Goal: Transaction & Acquisition: Purchase product/service

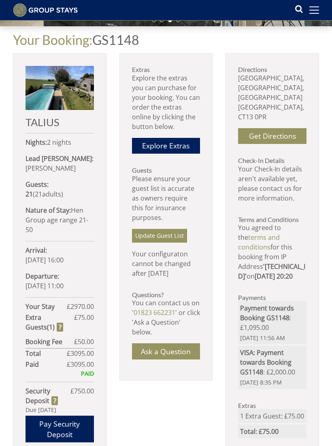
scroll to position [198, 0]
click at [186, 147] on link "Explore Extras" at bounding box center [166, 146] width 68 height 16
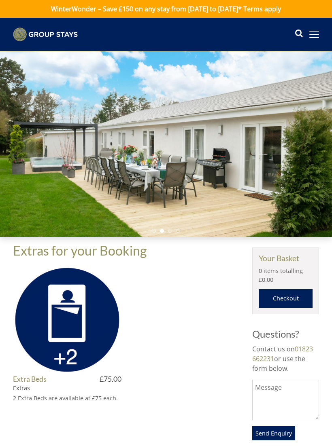
scroll to position [198, 0]
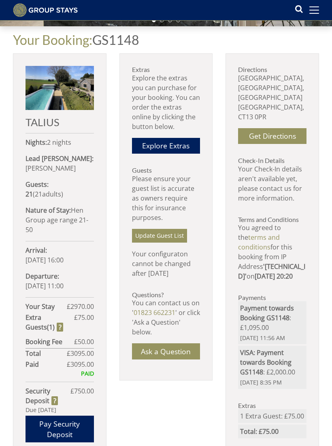
click at [172, 240] on link "Update Guest List" at bounding box center [159, 236] width 55 height 14
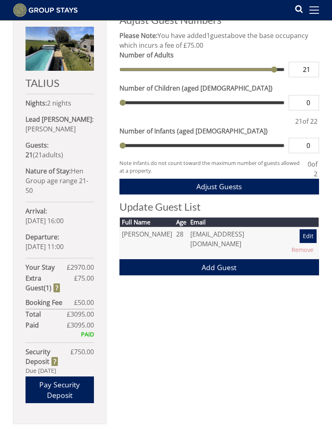
scroll to position [236, 0]
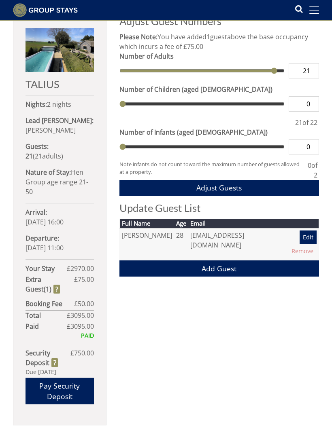
click at [315, 70] on input "21" at bounding box center [303, 70] width 30 height 15
type input "22"
click at [292, 190] on button "Adjust Guests" at bounding box center [218, 188] width 199 height 16
type input "22"
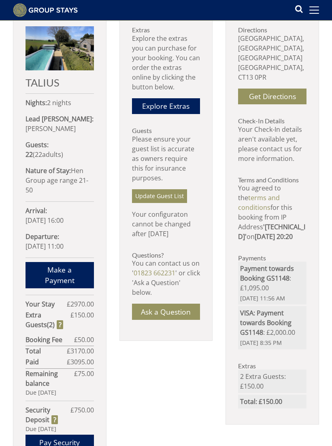
scroll to position [238, 0]
click at [37, 327] on strong "Extra Guest s ( 2 )" at bounding box center [47, 319] width 45 height 19
click at [7, 310] on div "Your Booking: GS1148 TALIUS Nights: 2 nights Lead [PERSON_NAME]: [PERSON_NAME] …" at bounding box center [166, 242] width 332 height 510
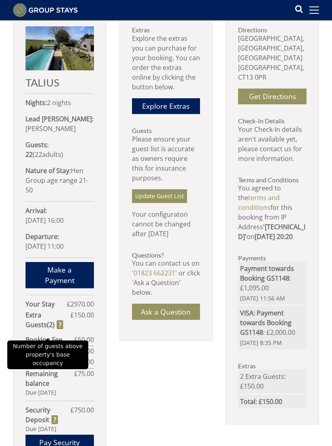
click at [40, 330] on strong "Extra Guest s ( 2 )" at bounding box center [47, 319] width 45 height 19
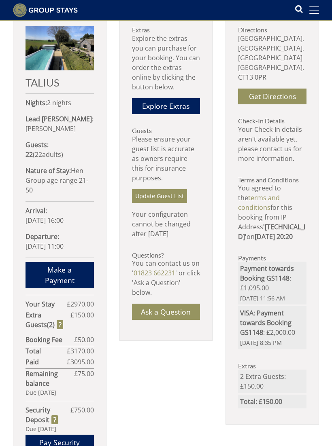
click at [4, 311] on div "Your Booking: GS1148 TALIUS Nights: 2 nights Lead [PERSON_NAME]: [PERSON_NAME] …" at bounding box center [166, 242] width 332 height 510
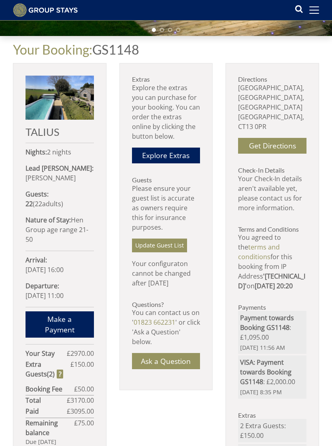
scroll to position [188, 0]
click at [188, 156] on link "Explore Extras" at bounding box center [166, 156] width 68 height 16
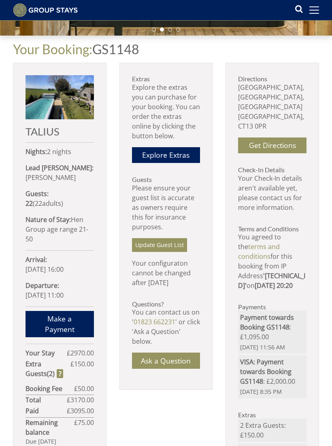
scroll to position [189, 0]
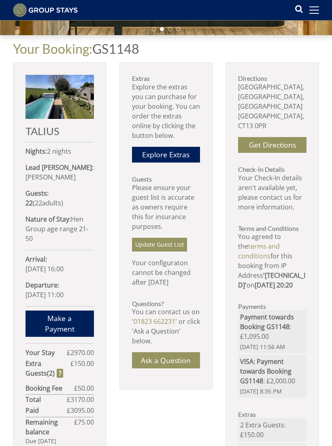
click at [189, 158] on link "Explore Extras" at bounding box center [166, 155] width 68 height 16
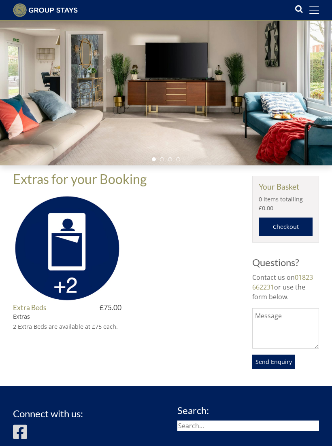
scroll to position [84, 0]
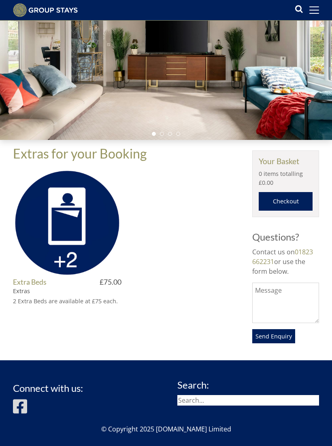
click at [51, 238] on img at bounding box center [67, 223] width 108 height 108
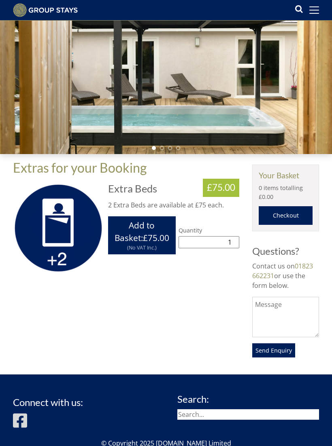
scroll to position [71, 0]
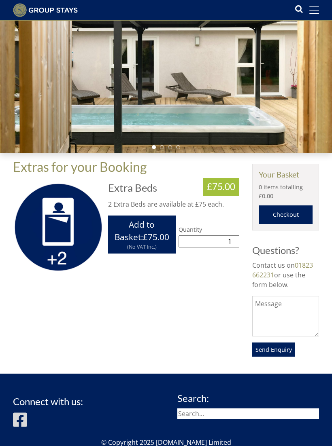
click at [162, 243] on button "Add to Basket: £75.00 (Inc. VAT at 20.0%) (No VAT Inc.) Extra Unavailable Conta…" at bounding box center [142, 235] width 68 height 38
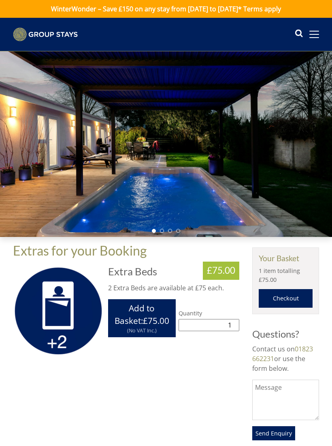
click at [286, 298] on link "Checkout" at bounding box center [286, 298] width 54 height 19
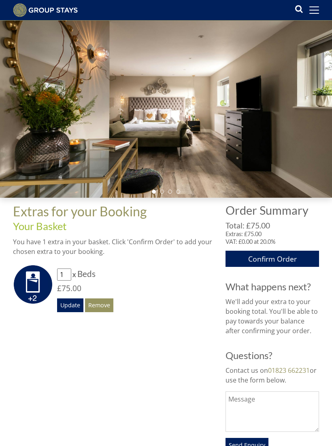
scroll to position [44, 0]
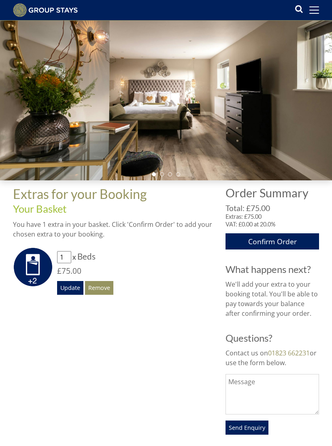
click at [294, 243] on link "Confirm Order" at bounding box center [271, 241] width 93 height 16
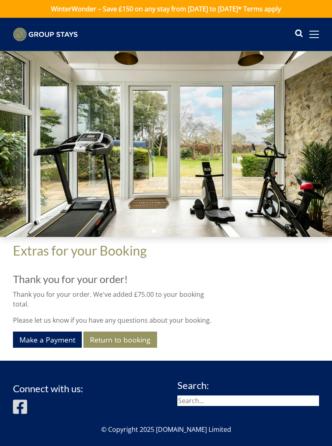
click at [38, 346] on link "Make a Payment" at bounding box center [47, 340] width 69 height 16
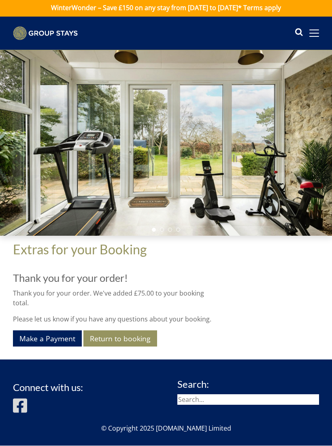
scroll to position [1, 0]
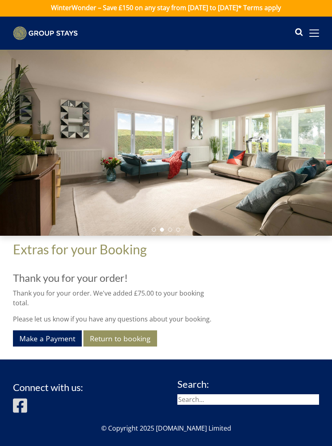
click at [104, 339] on link "Return to booking" at bounding box center [120, 339] width 74 height 16
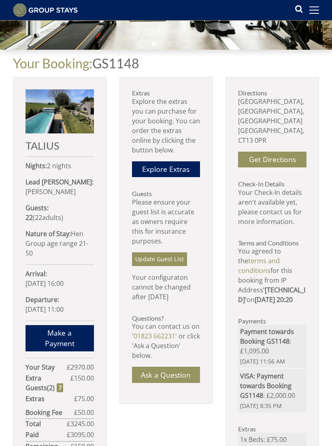
scroll to position [179, 0]
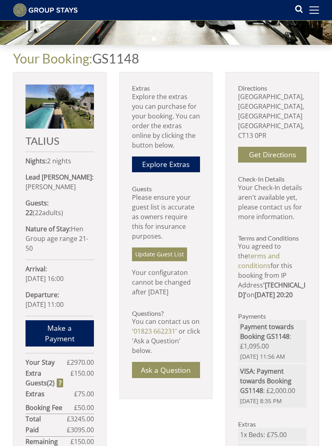
click at [150, 377] on link "Ask a Question" at bounding box center [166, 370] width 68 height 16
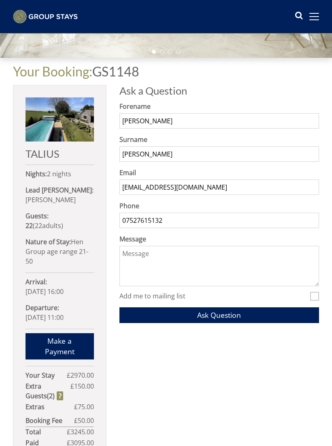
click at [288, 260] on textarea "Message" at bounding box center [218, 266] width 199 height 40
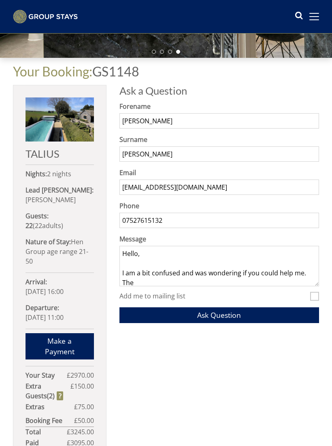
scroll to position [1, 0]
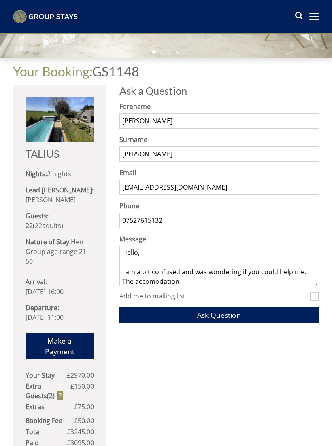
click at [165, 284] on textarea "Hello, I am a bit confused and was wondering if you could help me. The accomoda…" at bounding box center [218, 266] width 199 height 40
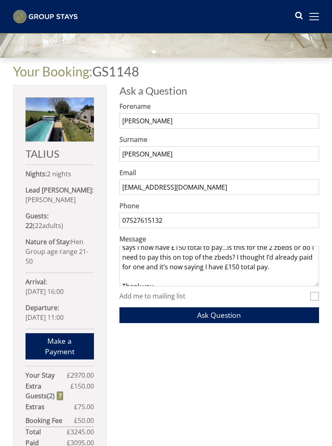
scroll to position [55, 0]
click at [156, 269] on textarea "Hello, I am a bit confused and was wondering if you could help me. The accommod…" at bounding box center [218, 266] width 199 height 40
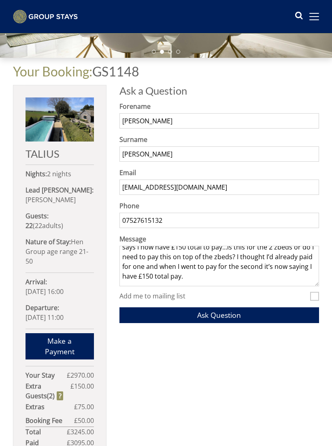
click at [169, 276] on textarea "Hello, I am a bit confused and was wondering if you could help me. The accommod…" at bounding box center [218, 266] width 199 height 40
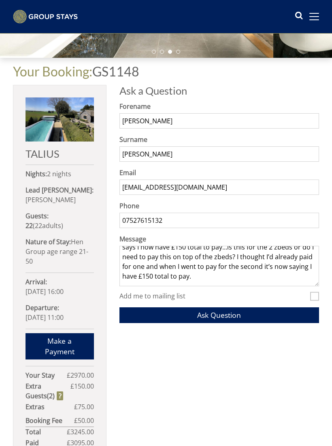
type textarea "Hello, I am a bit confused and was wondering if you could help me. The accommod…"
click at [265, 308] on button "Ask Question" at bounding box center [218, 315] width 199 height 16
